Goal: Task Accomplishment & Management: Manage account settings

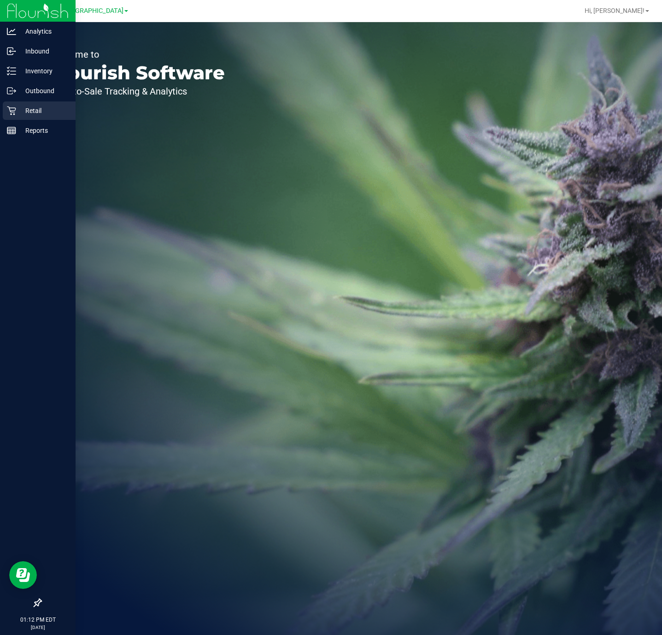
click at [10, 109] on icon at bounding box center [11, 110] width 9 height 9
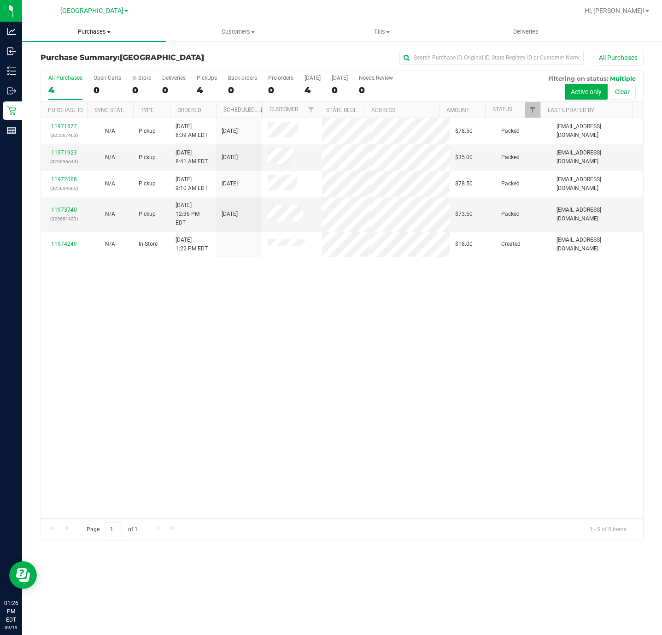
click at [121, 39] on uib-tab-heading "Purchases Summary of purchases Fulfillment All purchases" at bounding box center [94, 31] width 144 height 19
click at [103, 64] on li "Fulfillment" at bounding box center [94, 66] width 144 height 11
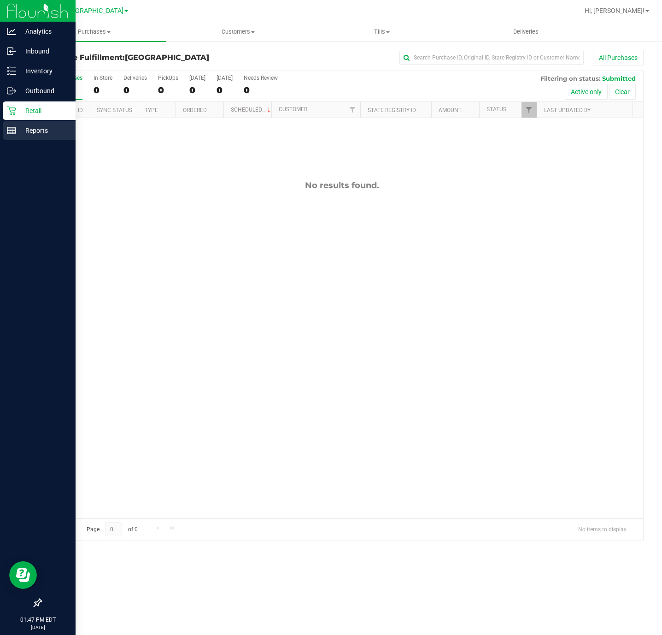
click at [13, 123] on div "Reports" at bounding box center [39, 130] width 73 height 18
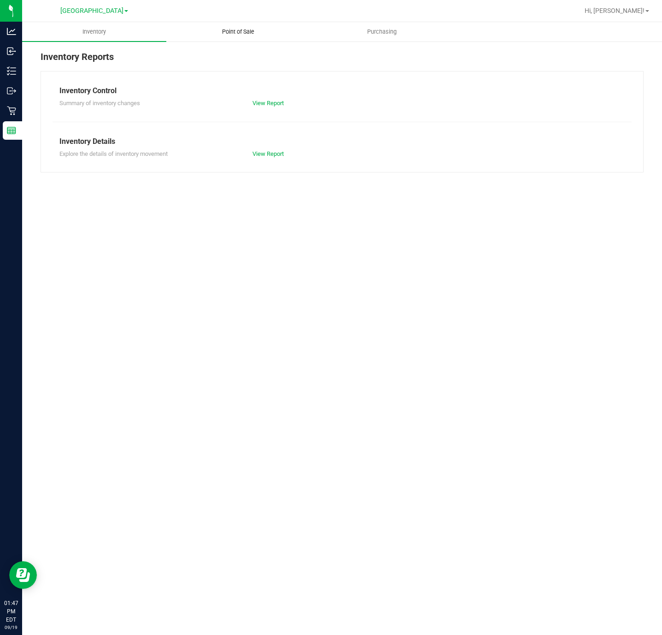
click at [253, 26] on uib-tab-heading "Point of Sale" at bounding box center [238, 32] width 143 height 18
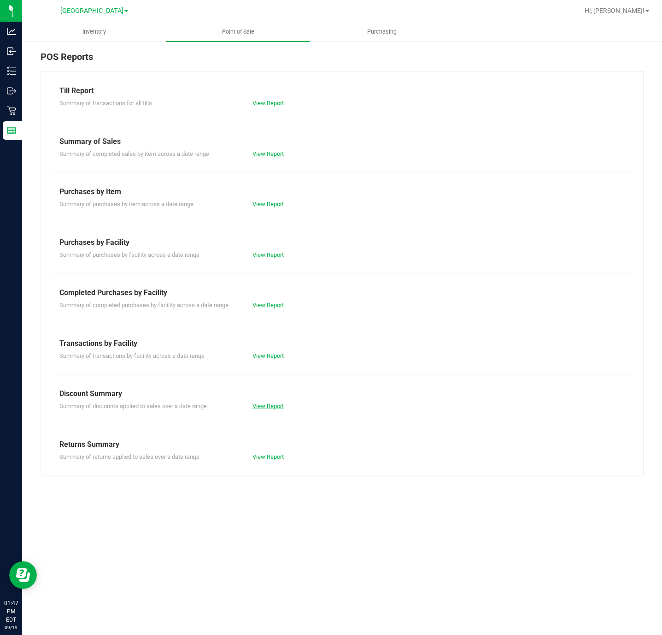
click at [271, 409] on link "View Report" at bounding box center [268, 405] width 31 height 7
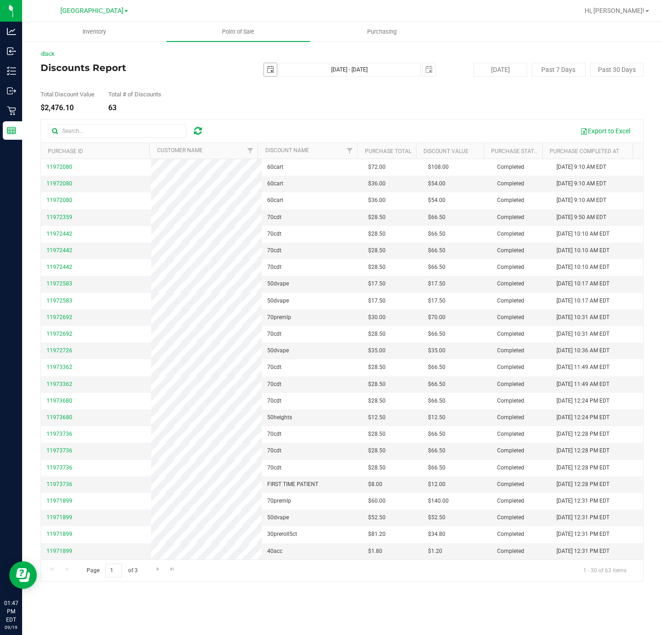
click at [273, 68] on span "select" at bounding box center [270, 69] width 7 height 7
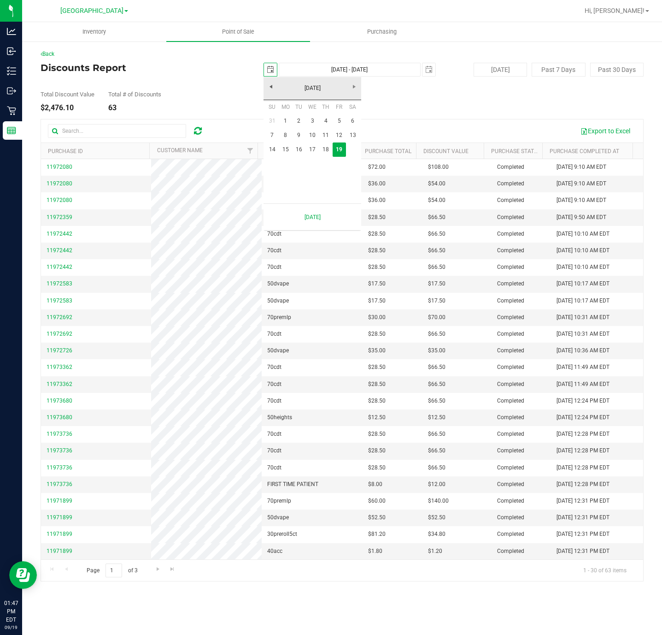
scroll to position [0, 24]
click at [285, 117] on link "1" at bounding box center [285, 121] width 13 height 14
type input "2025-09-01"
type input "Sep 1, 2025 - Sep 19, 2025"
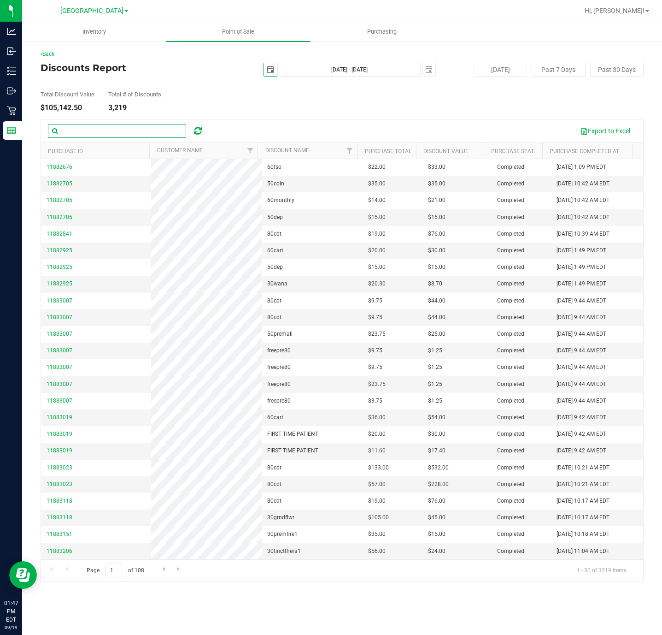
click at [78, 131] on input "text" at bounding box center [117, 131] width 138 height 14
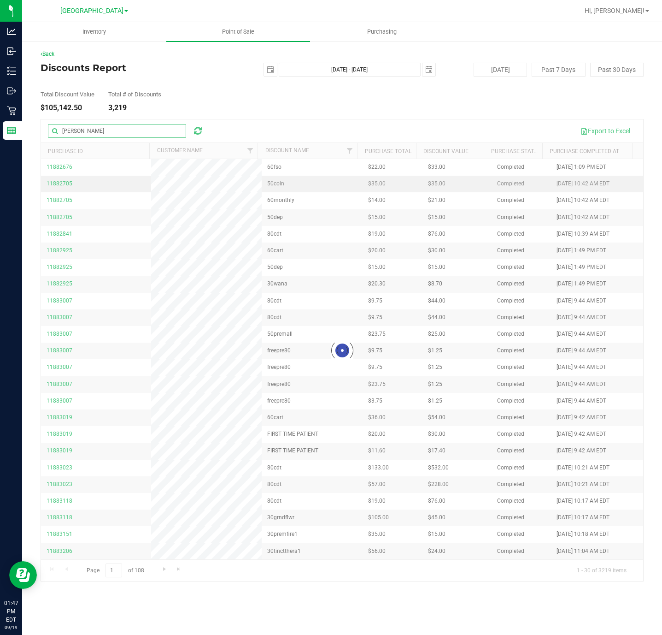
type input "seitz"
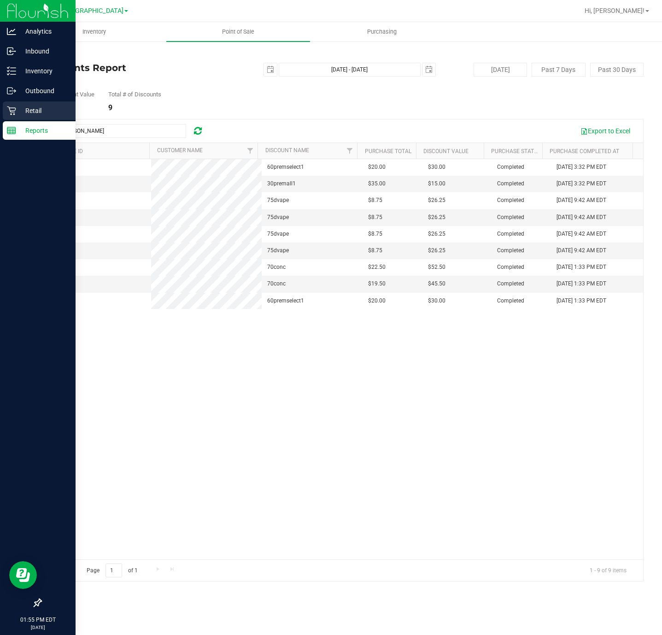
click at [43, 104] on div "Retail" at bounding box center [39, 110] width 73 height 18
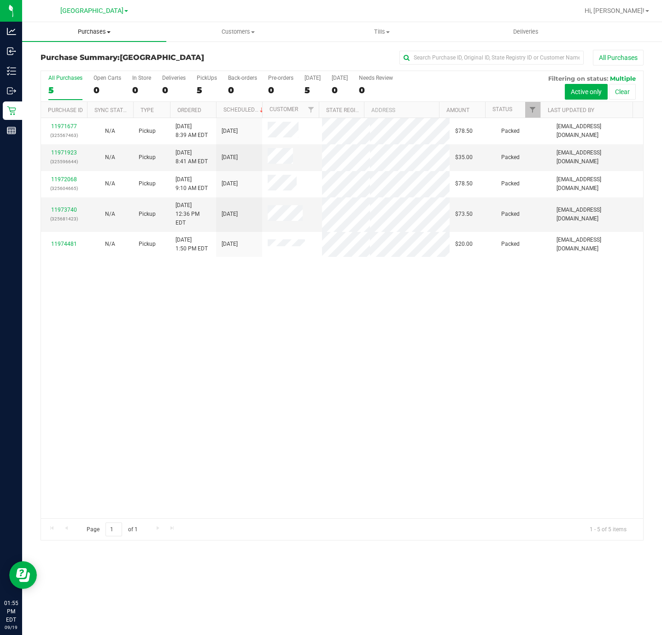
click at [85, 29] on span "Purchases" at bounding box center [94, 32] width 144 height 8
click at [88, 66] on li "Fulfillment" at bounding box center [94, 66] width 144 height 11
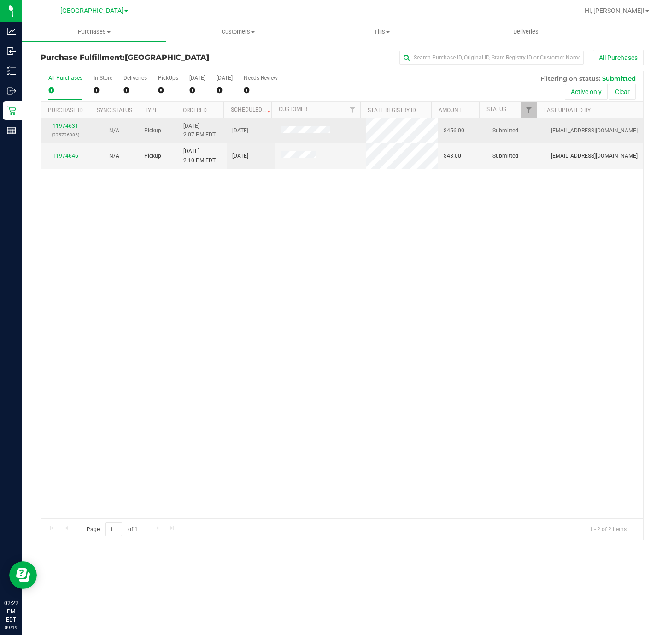
click at [61, 124] on link "11974631" at bounding box center [66, 126] width 26 height 6
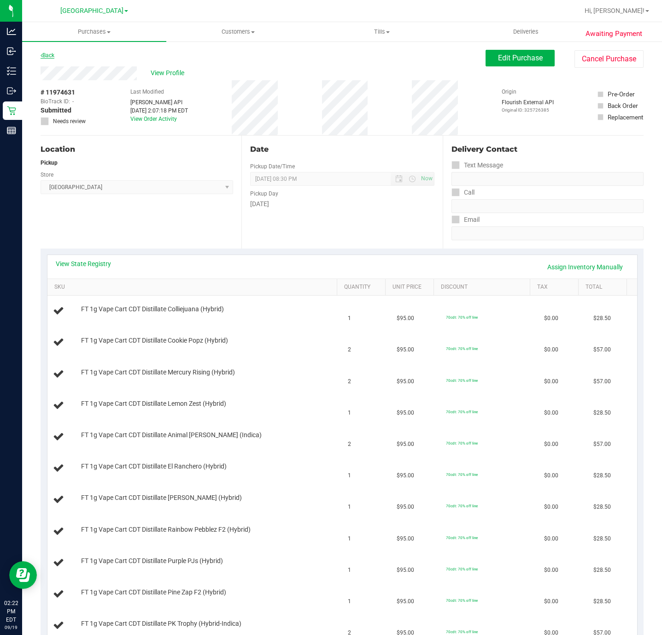
click at [50, 58] on link "Back" at bounding box center [48, 55] width 14 height 6
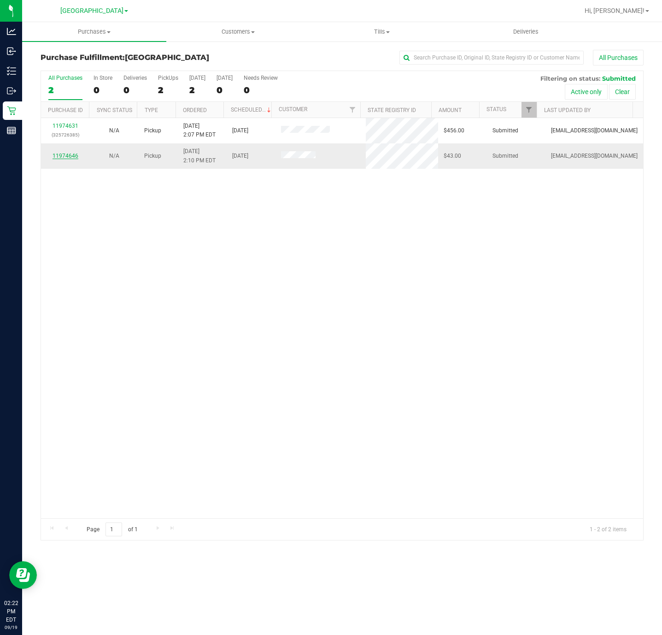
click at [65, 159] on link "11974646" at bounding box center [66, 156] width 26 height 6
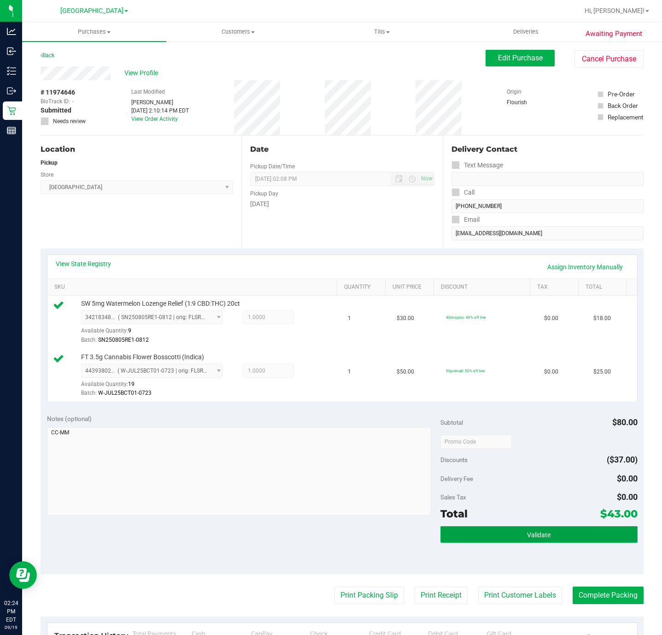
click at [483, 542] on button "Validate" at bounding box center [539, 534] width 197 height 17
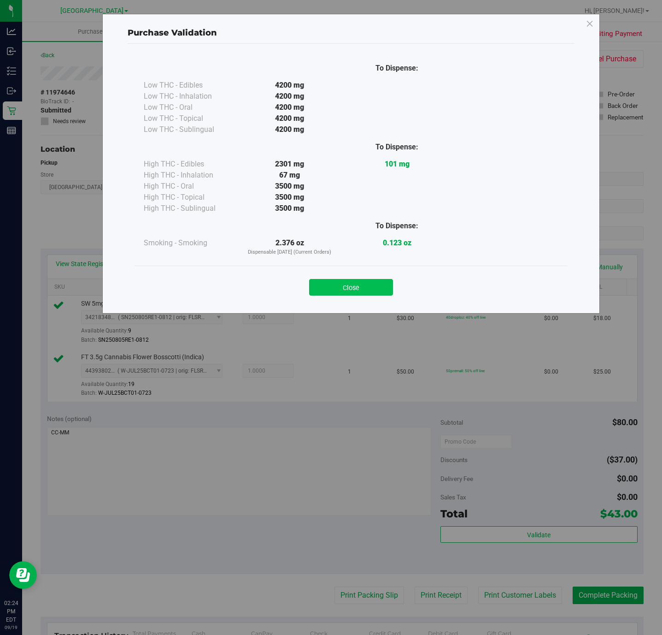
click at [360, 294] on button "Close" at bounding box center [351, 287] width 84 height 17
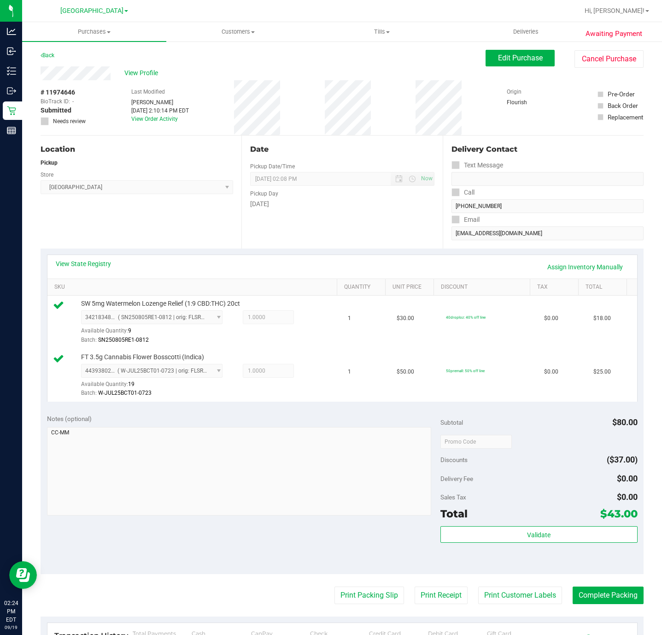
click at [359, 579] on purchase-details "Back Edit Purchase Cancel Purchase View Profile # 11974646 BioTrack ID: - Submi…" at bounding box center [342, 423] width 603 height 746
click at [361, 585] on purchase-details "Back Edit Purchase Cancel Purchase View Profile # 11974646 BioTrack ID: - Submi…" at bounding box center [342, 423] width 603 height 746
click at [361, 588] on button "Print Packing Slip" at bounding box center [370, 595] width 70 height 18
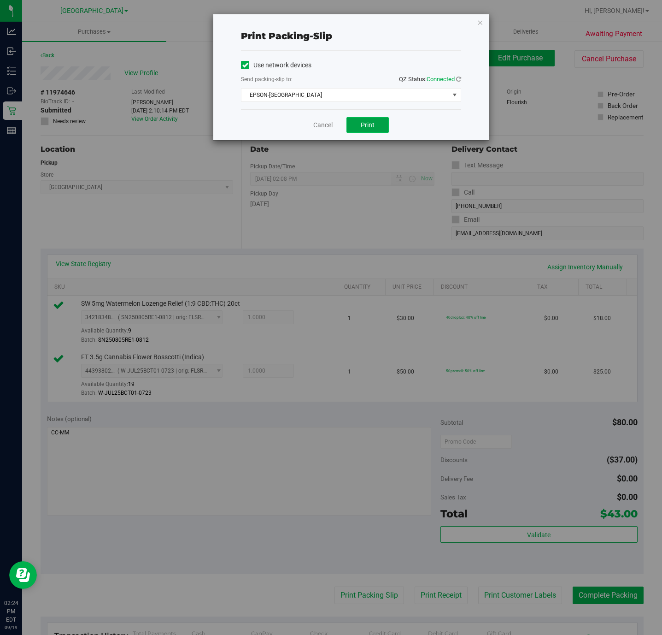
click at [374, 130] on button "Print" at bounding box center [368, 125] width 42 height 16
drag, startPoint x: 327, startPoint y: 124, endPoint x: 558, endPoint y: 536, distance: 472.3
click at [326, 124] on link "Cancel" at bounding box center [322, 125] width 19 height 10
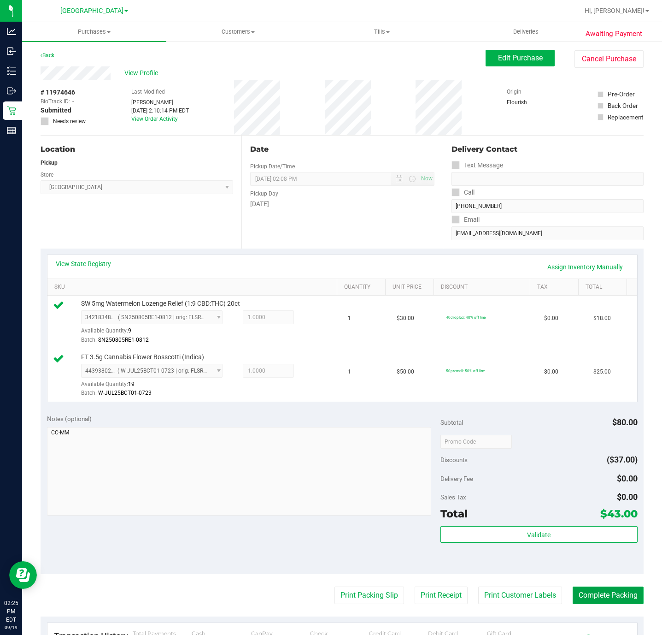
click at [590, 592] on button "Complete Packing" at bounding box center [608, 595] width 71 height 18
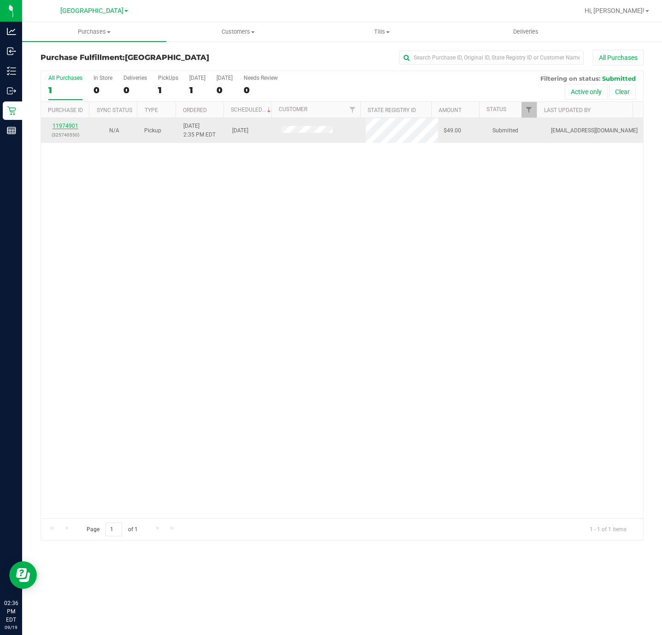
click at [65, 126] on link "11974901" at bounding box center [66, 126] width 26 height 6
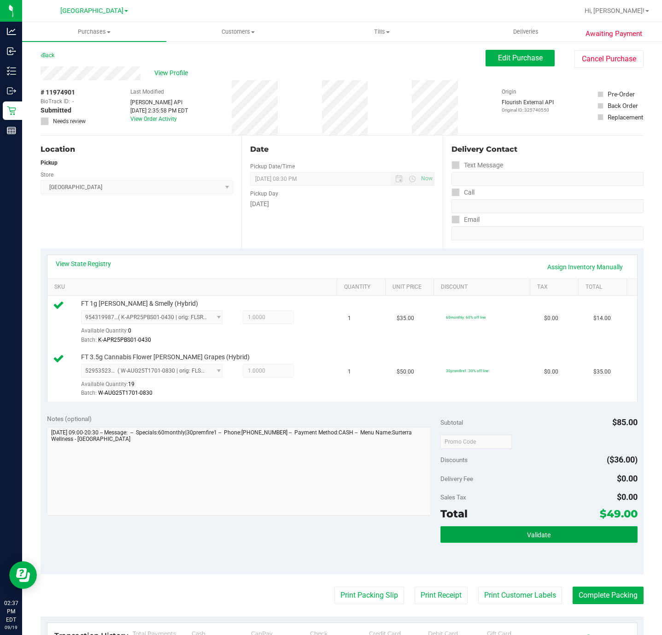
click at [462, 542] on button "Validate" at bounding box center [539, 534] width 197 height 17
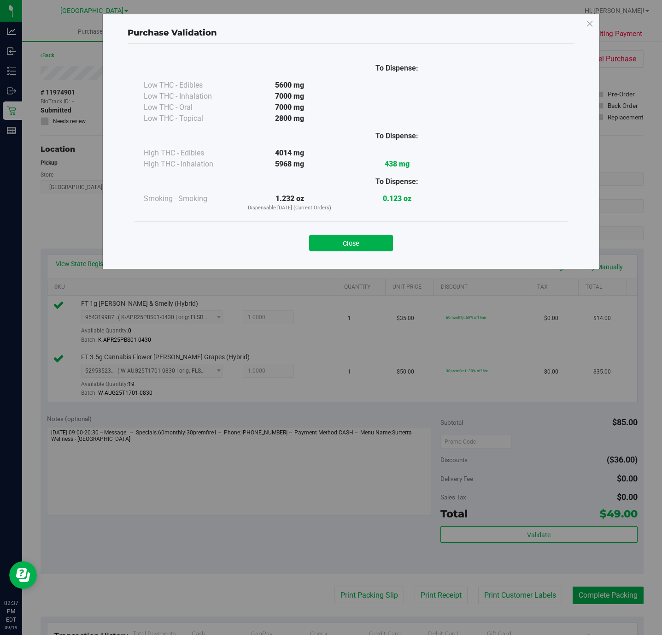
click at [331, 253] on div "Close" at bounding box center [351, 239] width 433 height 37
click at [330, 237] on button "Close" at bounding box center [351, 243] width 84 height 17
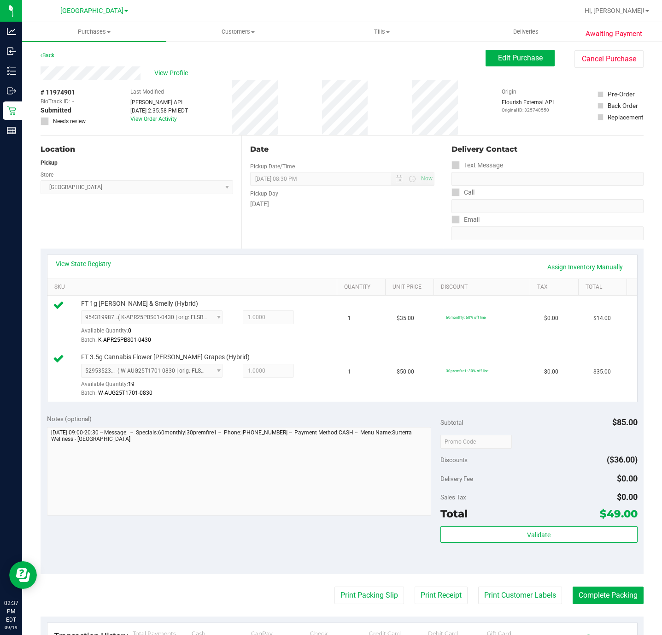
click at [353, 586] on purchase-details "Back Edit Purchase Cancel Purchase View Profile # 11974901 BioTrack ID: - Submi…" at bounding box center [342, 423] width 603 height 746
click at [353, 595] on button "Print Packing Slip" at bounding box center [370, 595] width 70 height 18
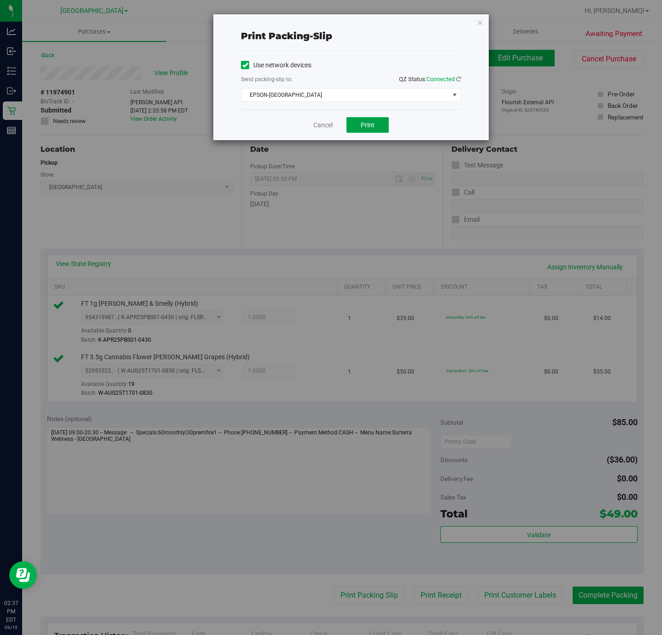
click at [379, 126] on button "Print" at bounding box center [368, 125] width 42 height 16
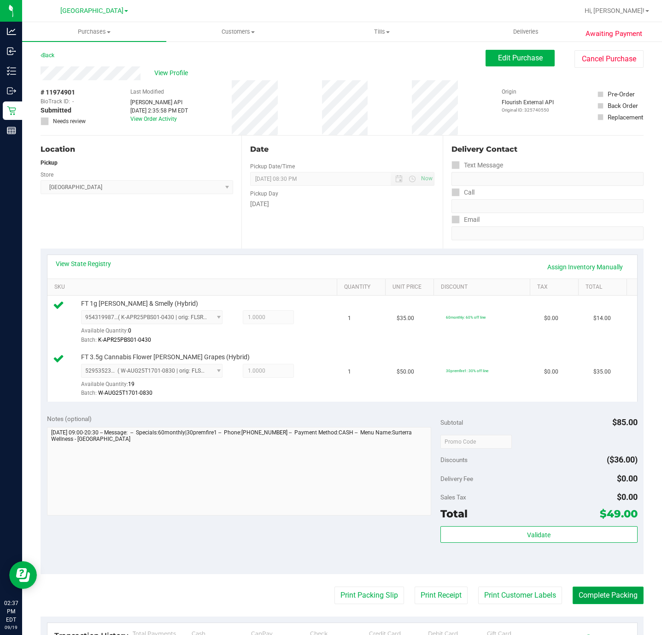
click at [597, 604] on button "Complete Packing" at bounding box center [608, 595] width 71 height 18
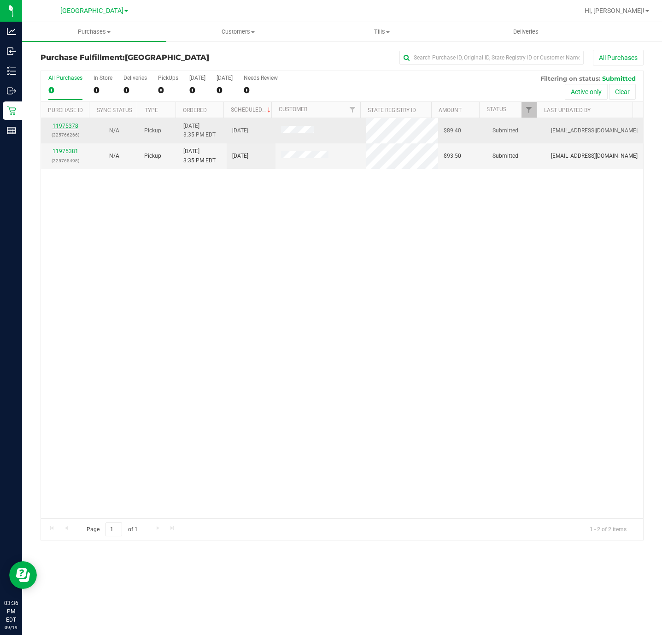
click at [59, 125] on link "11975378" at bounding box center [66, 126] width 26 height 6
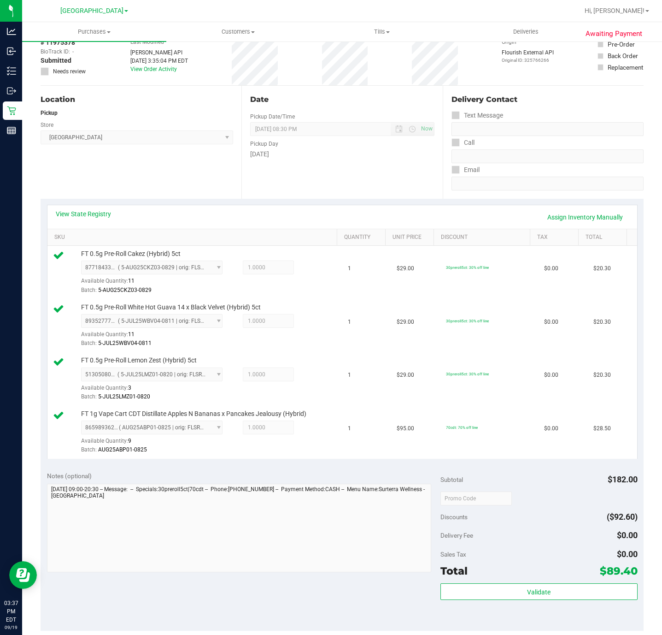
scroll to position [277, 0]
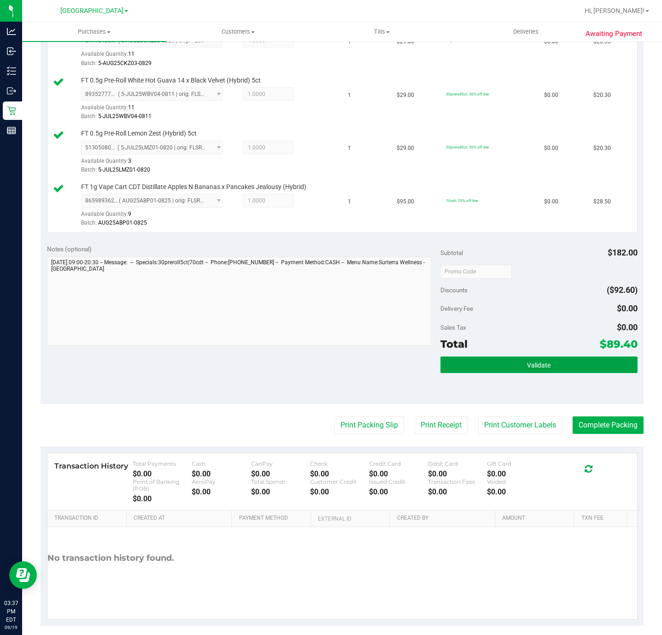
click at [519, 373] on button "Validate" at bounding box center [539, 364] width 197 height 17
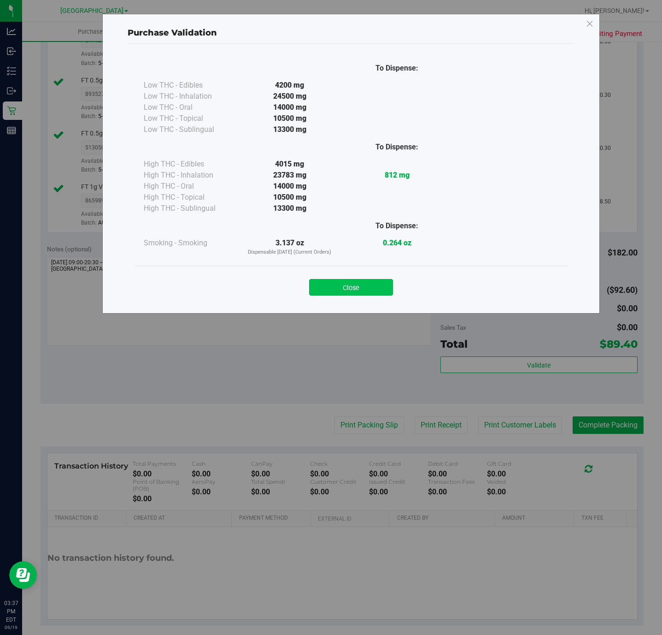
click at [371, 289] on button "Close" at bounding box center [351, 287] width 84 height 17
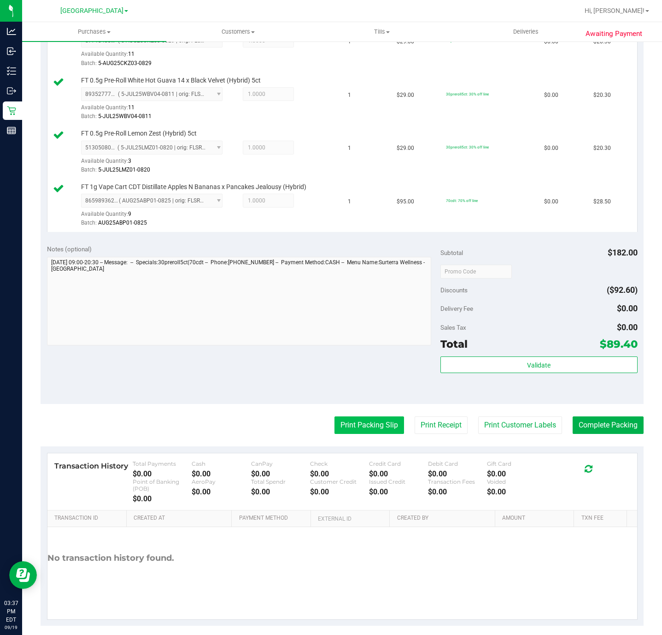
click at [371, 431] on button "Print Packing Slip" at bounding box center [370, 425] width 70 height 18
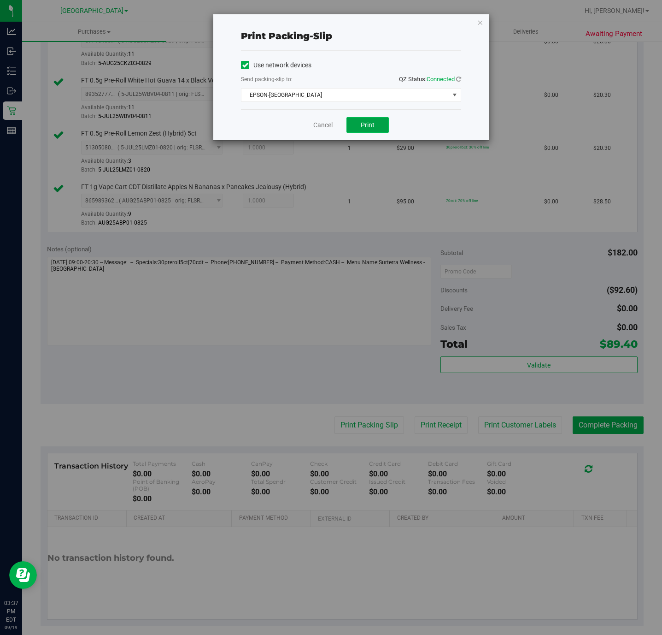
click at [382, 126] on button "Print" at bounding box center [368, 125] width 42 height 16
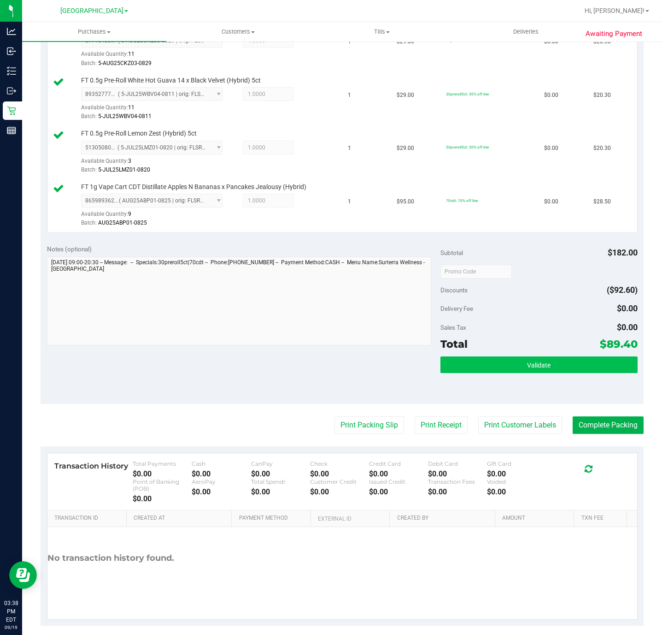
click at [531, 352] on div "Total $89.40" at bounding box center [539, 344] width 197 height 17
click at [533, 361] on button "Validate" at bounding box center [539, 364] width 197 height 17
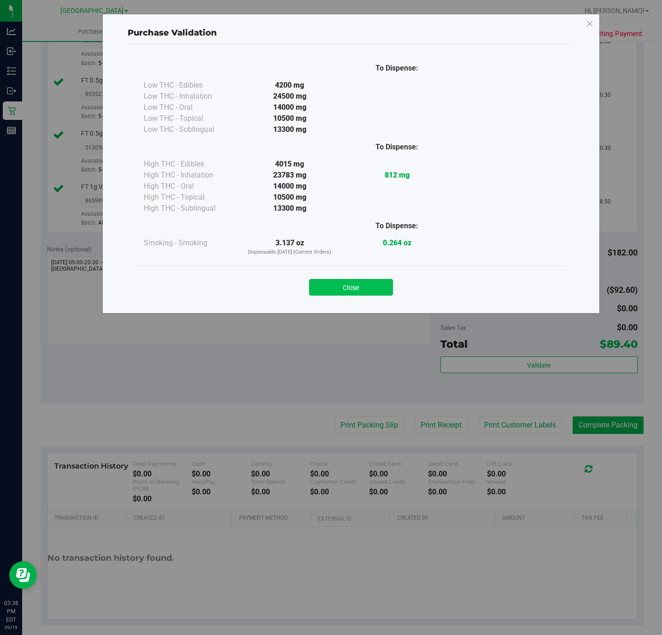
click at [336, 291] on button "Close" at bounding box center [351, 287] width 84 height 17
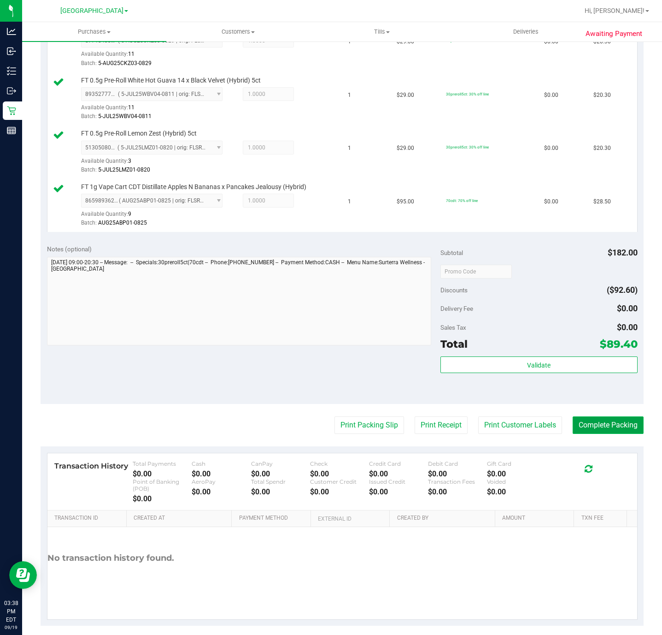
click at [601, 424] on button "Complete Packing" at bounding box center [608, 425] width 71 height 18
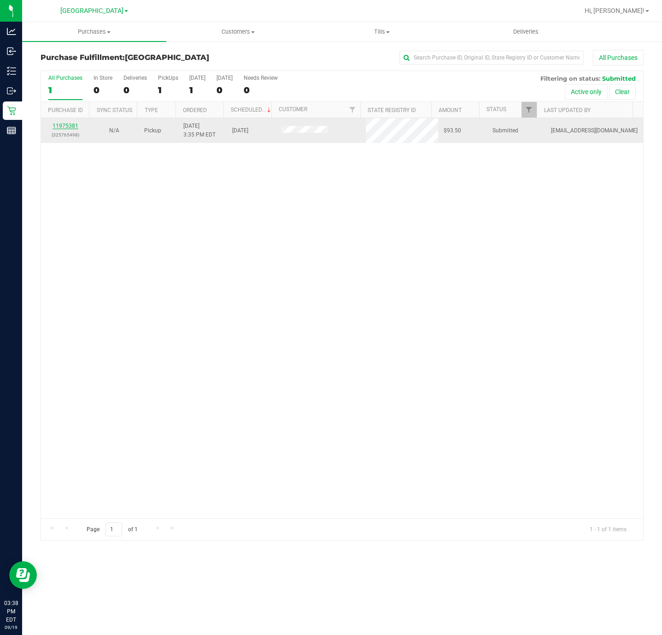
click at [61, 126] on link "11975381" at bounding box center [66, 126] width 26 height 6
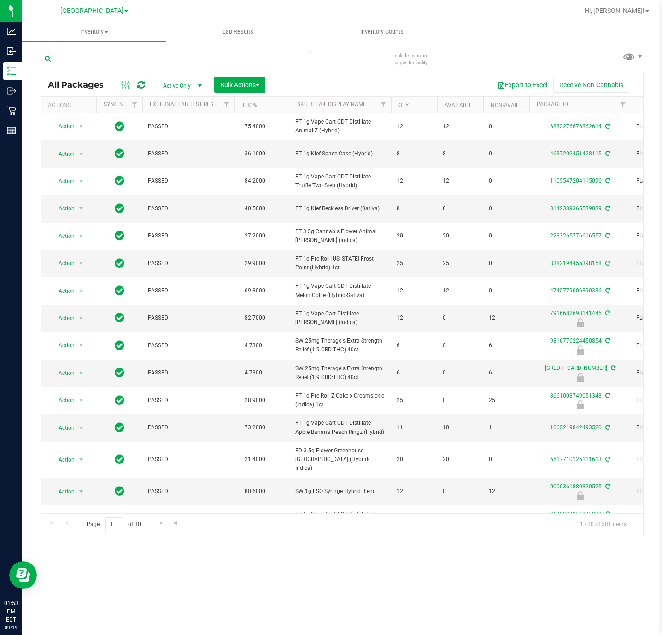
click at [139, 52] on input "text" at bounding box center [176, 59] width 271 height 14
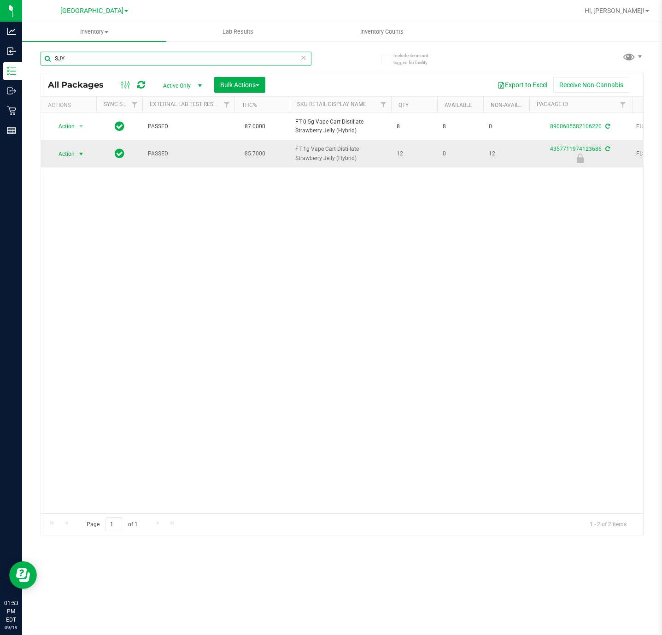
type input "SJY"
click at [73, 155] on span "Action" at bounding box center [62, 153] width 25 height 13
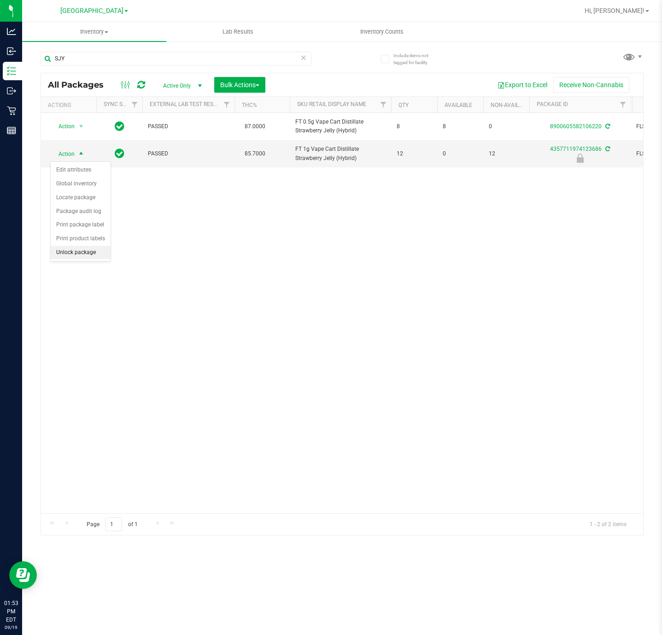
click at [83, 259] on li "Unlock package" at bounding box center [81, 253] width 60 height 14
click at [107, 67] on div "SJY" at bounding box center [176, 62] width 271 height 21
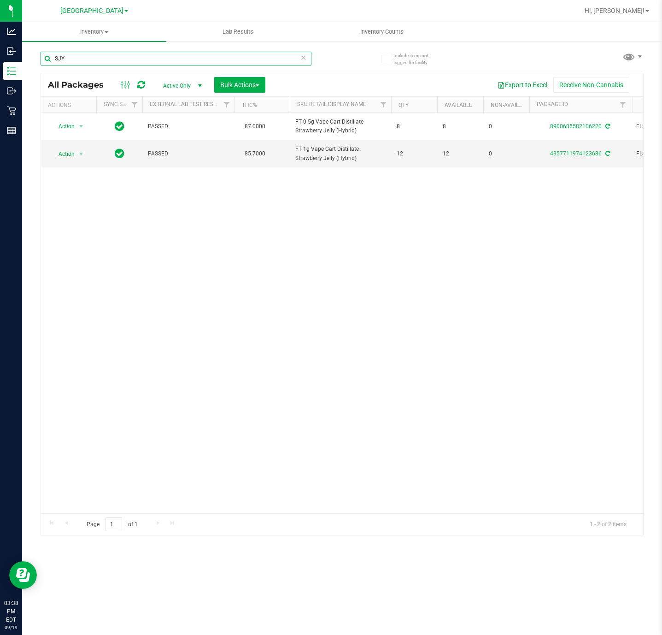
click at [106, 58] on input "SJY" at bounding box center [176, 59] width 271 height 14
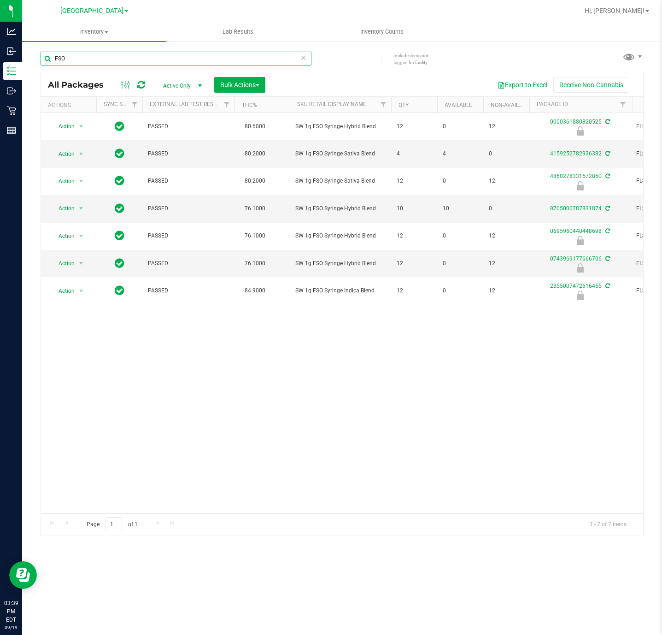
click at [139, 54] on input "FSO" at bounding box center [176, 59] width 271 height 14
type input "2355007472616455"
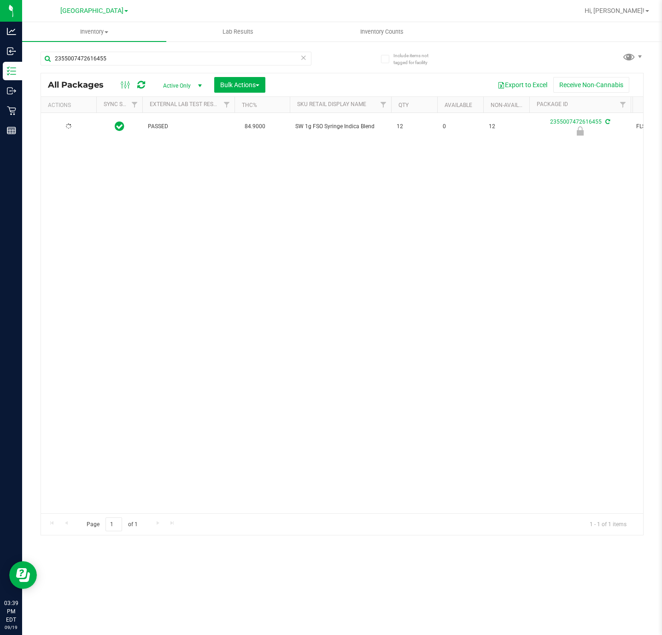
click at [88, 123] on div at bounding box center [69, 126] width 44 height 9
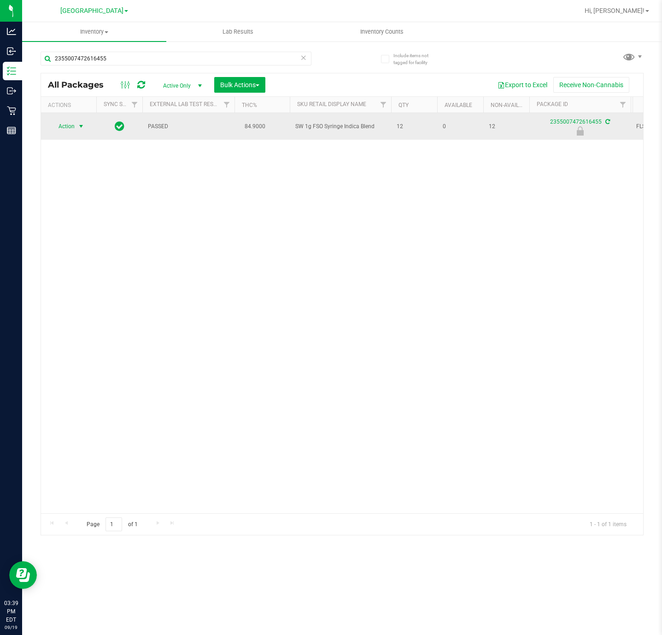
click at [84, 125] on span "select" at bounding box center [80, 126] width 7 height 7
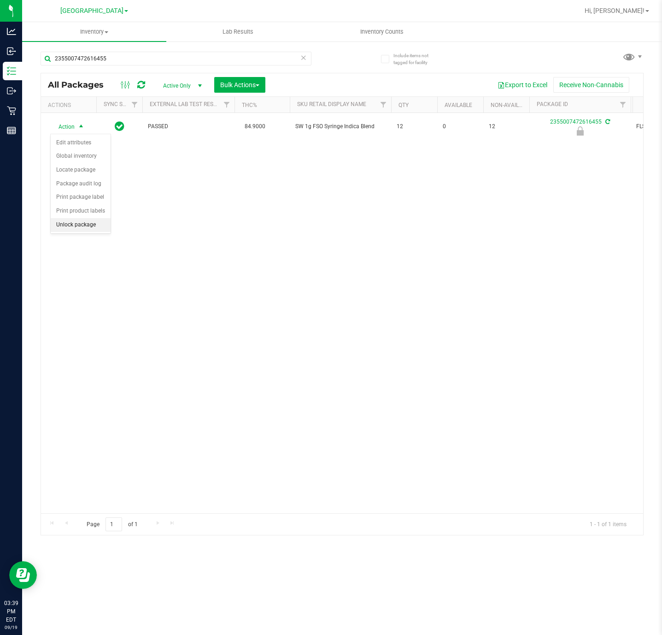
click at [93, 232] on li "Unlock package" at bounding box center [81, 225] width 60 height 14
